Goal: Task Accomplishment & Management: Complete application form

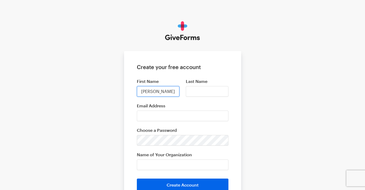
type input "[PERSON_NAME]"
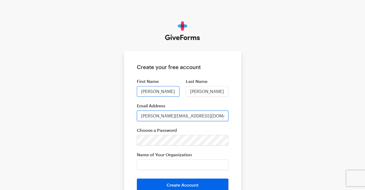
type input "[PERSON_NAME][EMAIL_ADDRESS][DOMAIN_NAME]"
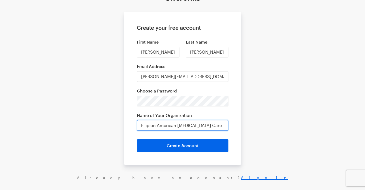
scroll to position [51, 0]
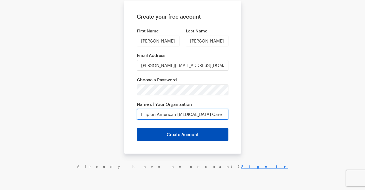
type input "Filipion American [MEDICAL_DATA] Care"
click at [203, 135] on button "Create Account" at bounding box center [182, 134] width 91 height 13
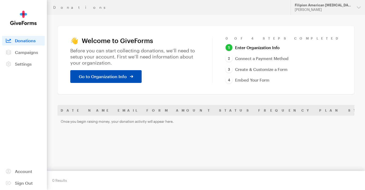
click at [131, 75] on icon at bounding box center [131, 76] width 3 height 3
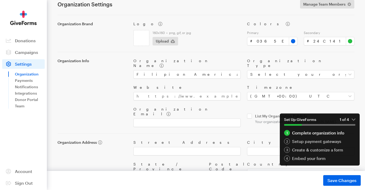
scroll to position [42, 0]
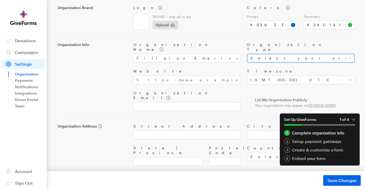
select select "nonprofit"
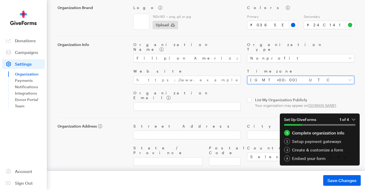
select select "Eastern Time (US & Canada)"
